Goal: Information Seeking & Learning: Find specific page/section

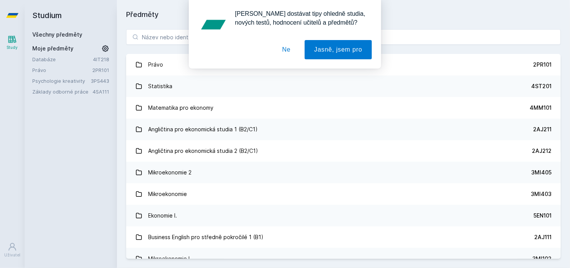
click at [288, 47] on button "Ne" at bounding box center [287, 49] width 28 height 19
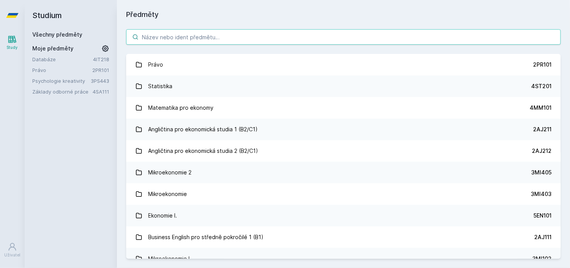
click at [267, 33] on input "search" at bounding box center [343, 36] width 435 height 15
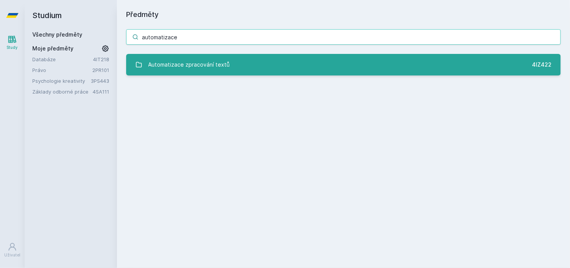
type input "automatizace"
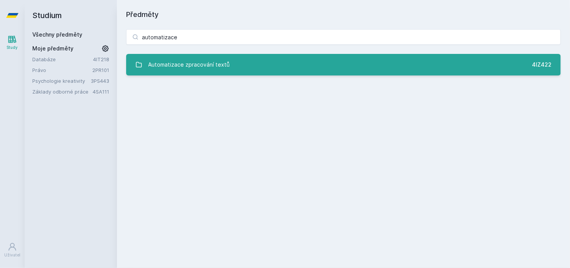
click at [274, 61] on link "Automatizace zpracování textů 4IZ422" at bounding box center [343, 65] width 435 height 22
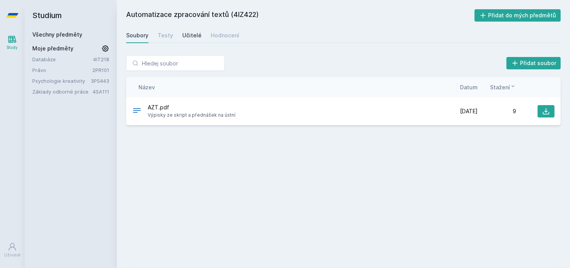
drag, startPoint x: 176, startPoint y: 37, endPoint x: 195, endPoint y: 37, distance: 19.2
click at [195, 37] on div "Soubory Testy Učitelé Hodnocení" at bounding box center [343, 35] width 435 height 15
click at [195, 37] on div "Učitelé" at bounding box center [191, 36] width 19 height 8
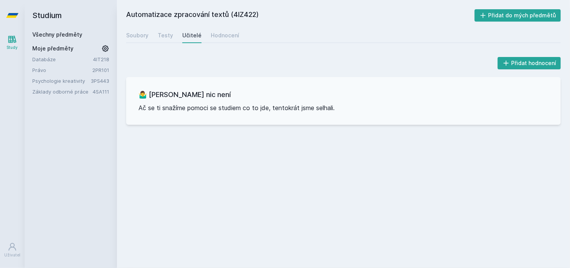
click at [71, 33] on link "Všechny předměty" at bounding box center [57, 34] width 50 height 7
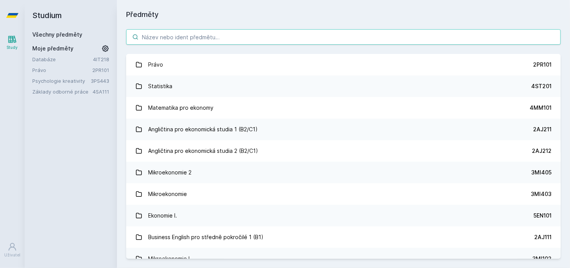
click at [255, 40] on input "search" at bounding box center [343, 36] width 435 height 15
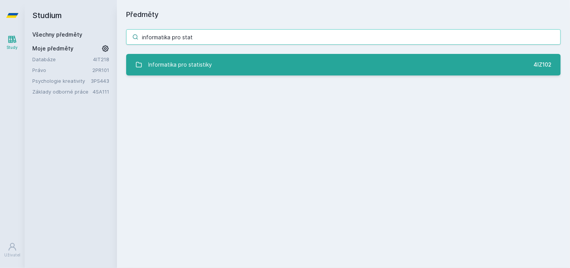
type input "informatika pro stat"
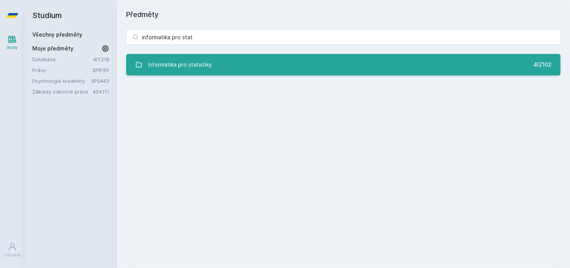
click at [273, 69] on link "Informatika pro statistiky 4IZ102" at bounding box center [343, 65] width 435 height 22
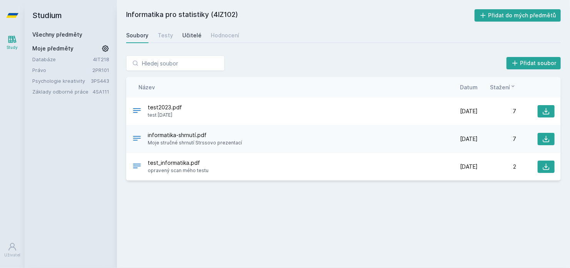
click at [184, 37] on div "Učitelé" at bounding box center [191, 36] width 19 height 8
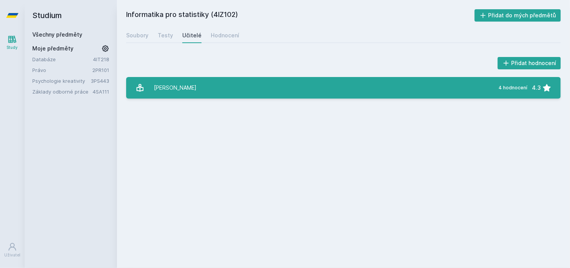
click at [204, 93] on link "Stro[PERSON_NAME] 4 hodnocení 4.3" at bounding box center [343, 88] width 435 height 22
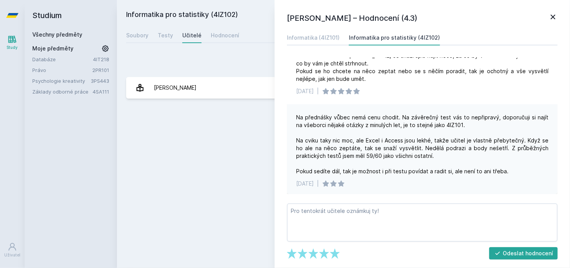
scroll to position [325, 0]
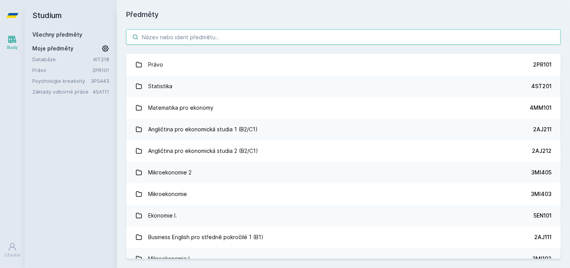
click at [283, 37] on input "search" at bounding box center [343, 36] width 435 height 15
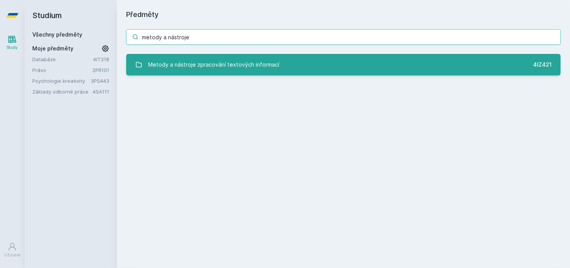
type input "metody a nástroje"
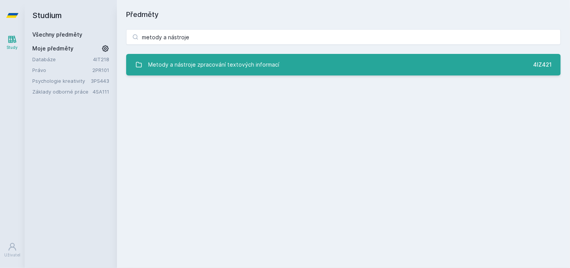
click at [270, 58] on div "Metody a nástroje zpracování textových informací" at bounding box center [213, 64] width 131 height 15
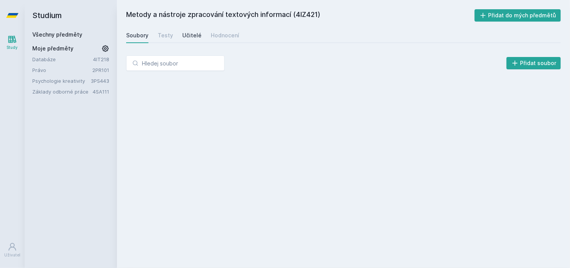
click at [186, 39] on div "Učitelé" at bounding box center [191, 36] width 19 height 8
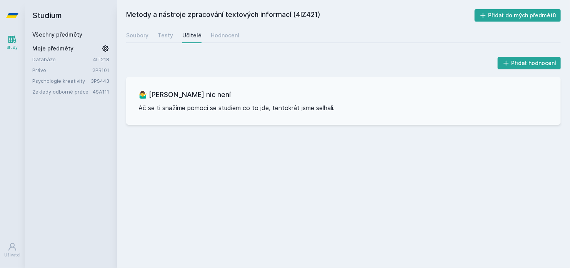
click at [58, 37] on link "Všechny předměty" at bounding box center [57, 34] width 50 height 7
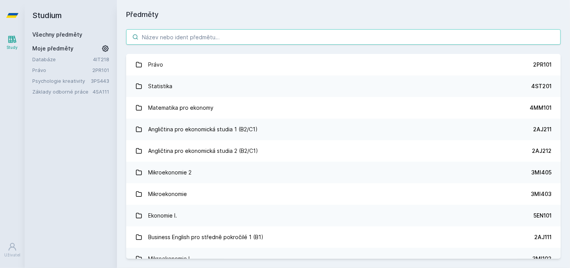
click at [247, 39] on input "search" at bounding box center [343, 36] width 435 height 15
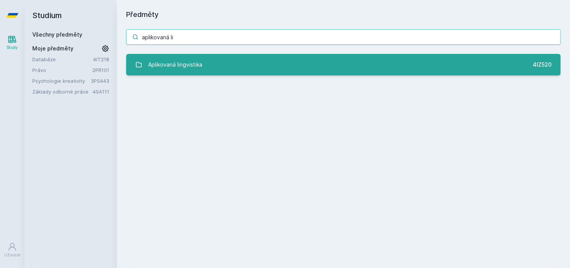
type input "aplikovaná li"
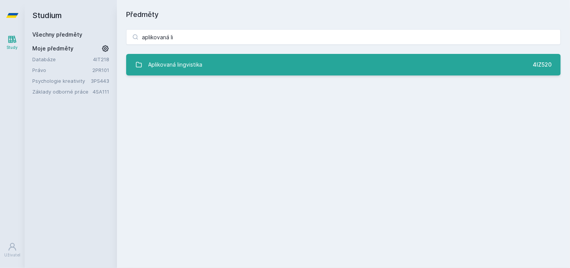
click at [200, 71] on div "Aplikovaná lingvistika" at bounding box center [175, 64] width 54 height 15
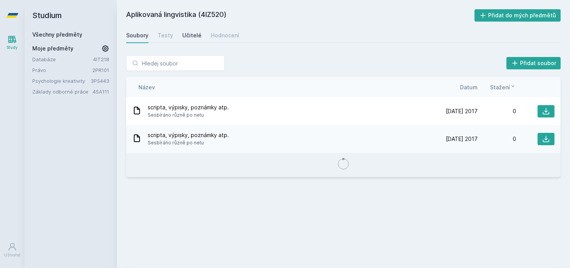
click at [198, 37] on div "Učitelé" at bounding box center [191, 36] width 19 height 8
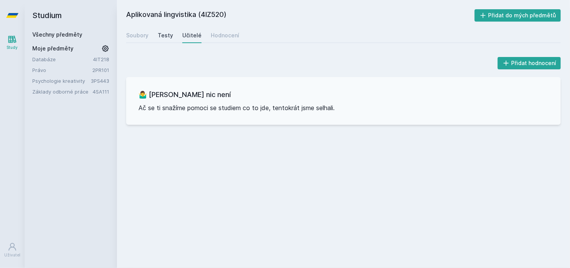
click at [163, 40] on link "Testy" at bounding box center [165, 35] width 15 height 15
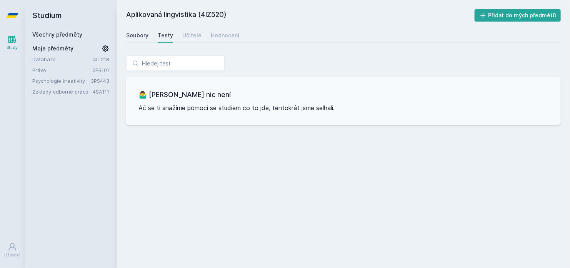
click at [133, 40] on link "Soubory" at bounding box center [137, 35] width 22 height 15
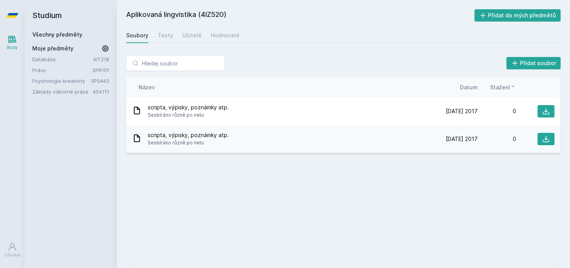
click at [79, 35] on link "Všechny předměty" at bounding box center [57, 34] width 50 height 7
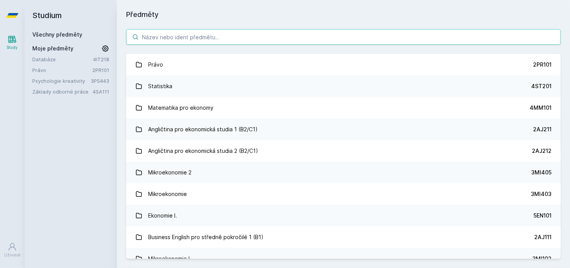
click at [212, 34] on input "search" at bounding box center [343, 36] width 435 height 15
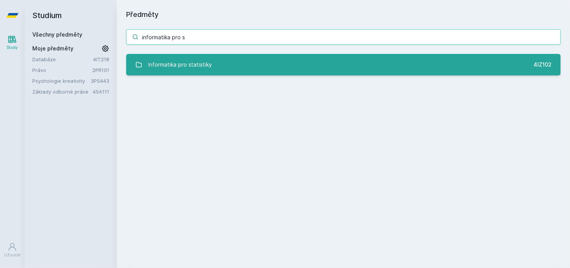
type input "informatika pro s"
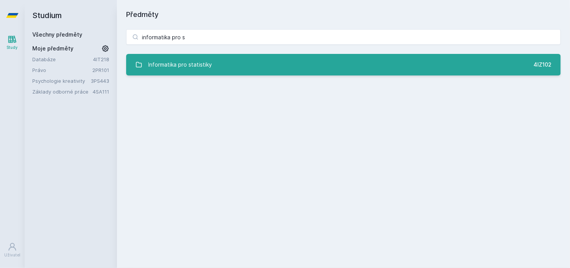
click at [332, 66] on link "Informatika pro statistiky 4IZ102" at bounding box center [343, 65] width 435 height 22
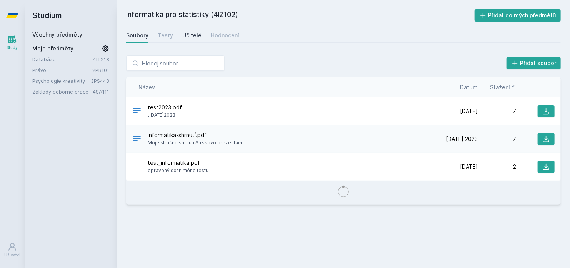
click at [197, 36] on div "Učitelé" at bounding box center [191, 36] width 19 height 8
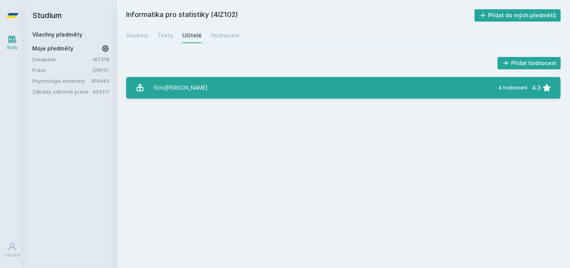
click at [207, 87] on link "Stro[PERSON_NAME] 4 hodnocení 4.3" at bounding box center [343, 88] width 435 height 22
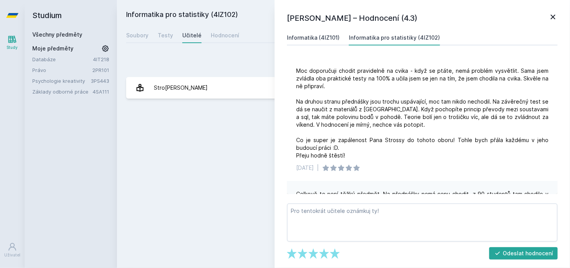
click at [306, 38] on div "Informatika (4IZ101)" at bounding box center [313, 38] width 53 height 8
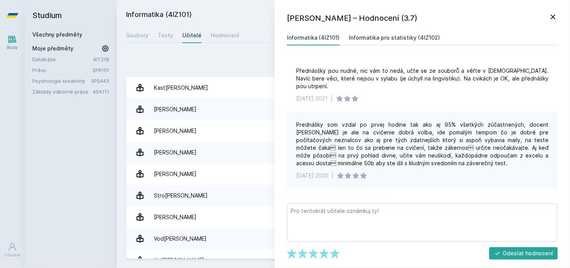
click at [386, 40] on div "Informatika pro statistiky (4IZ102)" at bounding box center [394, 38] width 91 height 8
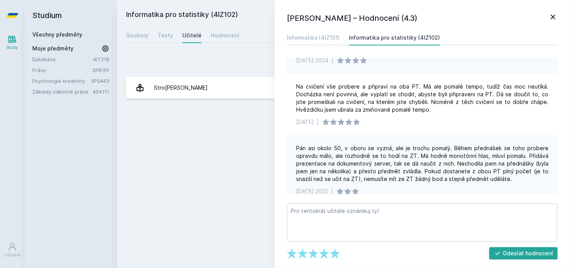
scroll to position [115, 0]
click at [333, 41] on div "Informatika (4IZ101)" at bounding box center [313, 38] width 53 height 8
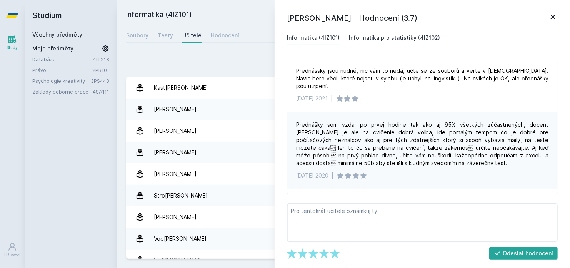
click at [394, 39] on div "Informatika pro statistiky (4IZ102)" at bounding box center [394, 38] width 91 height 8
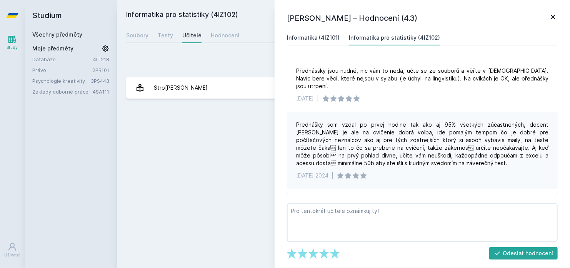
click at [329, 35] on div "Informatika (4IZ101)" at bounding box center [313, 38] width 53 height 8
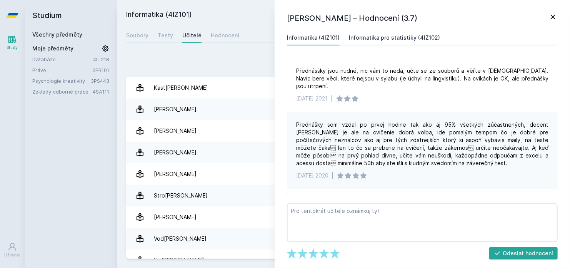
click at [398, 37] on div "Informatika pro statistiky (4IZ102)" at bounding box center [394, 38] width 91 height 8
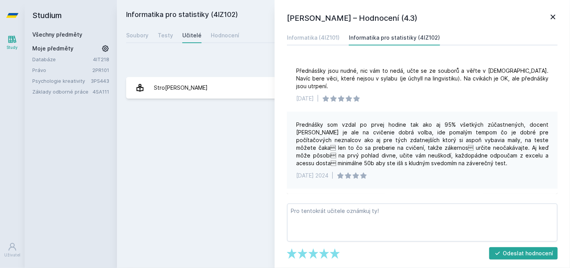
click at [398, 37] on div "Informatika pro statistiky (4IZ102)" at bounding box center [394, 38] width 91 height 8
click at [556, 16] on icon at bounding box center [552, 16] width 9 height 9
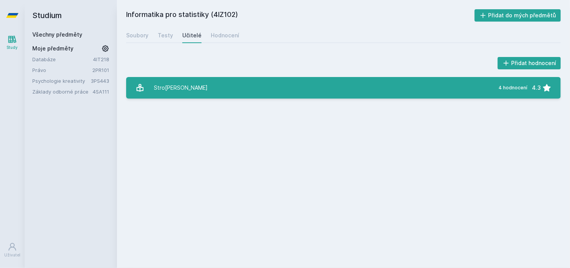
click at [322, 88] on link "Stro[PERSON_NAME] 4 hodnocení 4.3" at bounding box center [343, 88] width 435 height 22
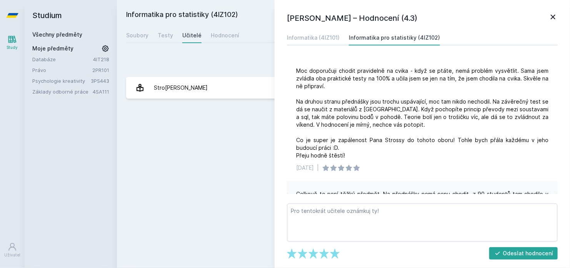
click at [552, 16] on icon at bounding box center [553, 17] width 5 height 5
click at [552, 16] on div "[PERSON_NAME] – Hodnocení (4.3)" at bounding box center [422, 18] width 271 height 12
